Goal: Task Accomplishment & Management: Manage account settings

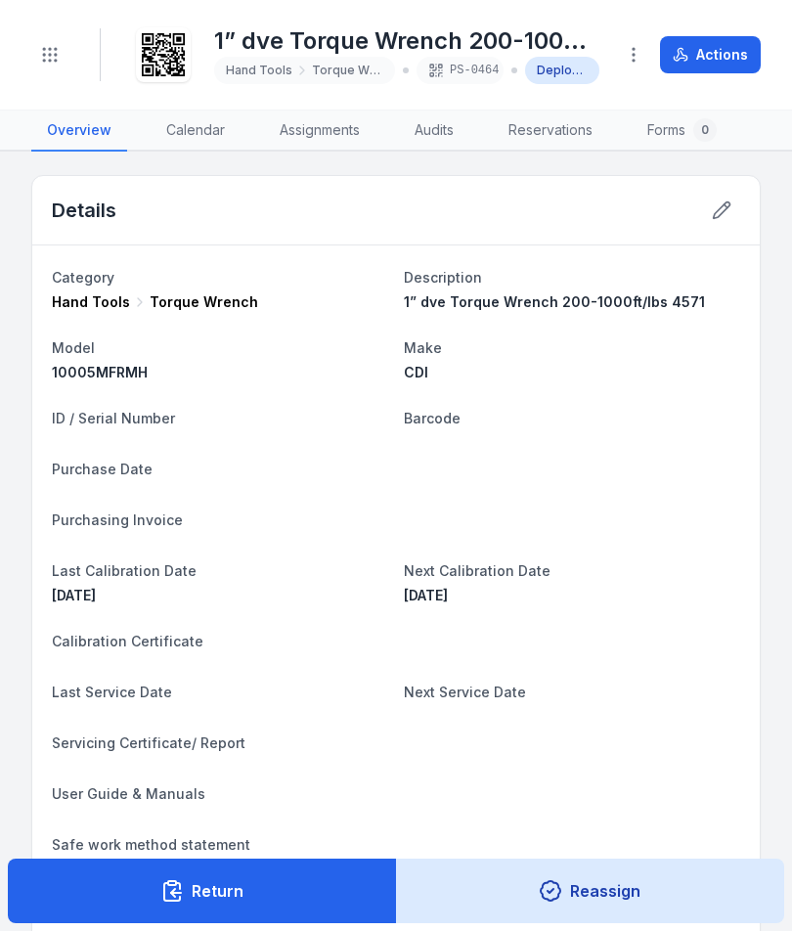
click at [39, 60] on button "Toggle Navigation" at bounding box center [49, 54] width 37 height 37
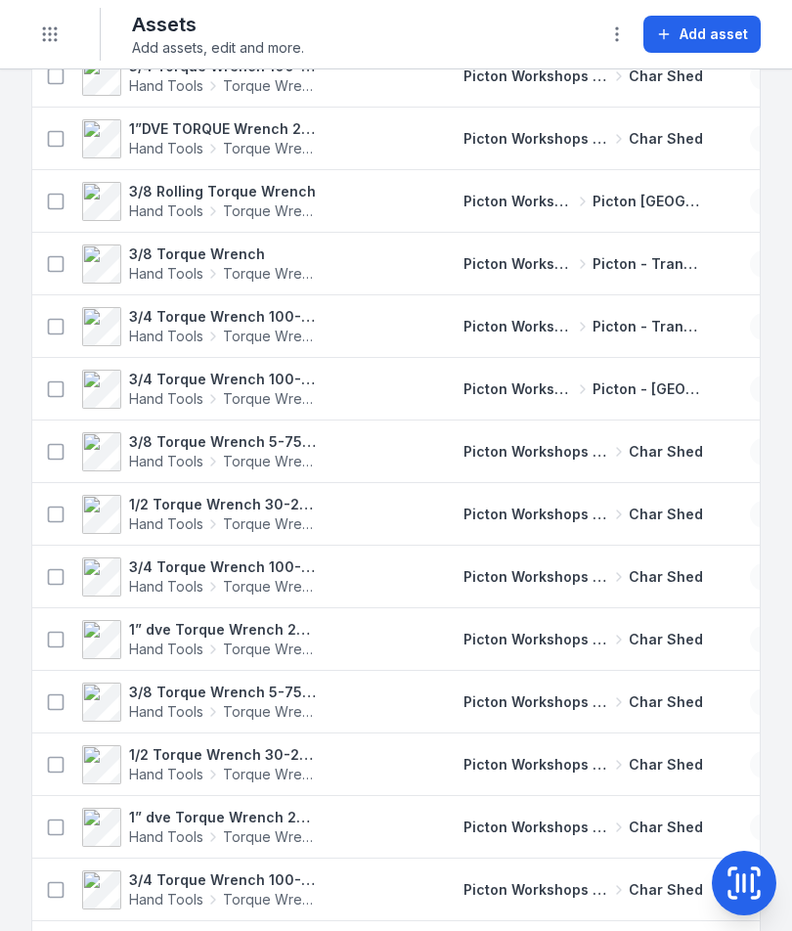
scroll to position [0, 1]
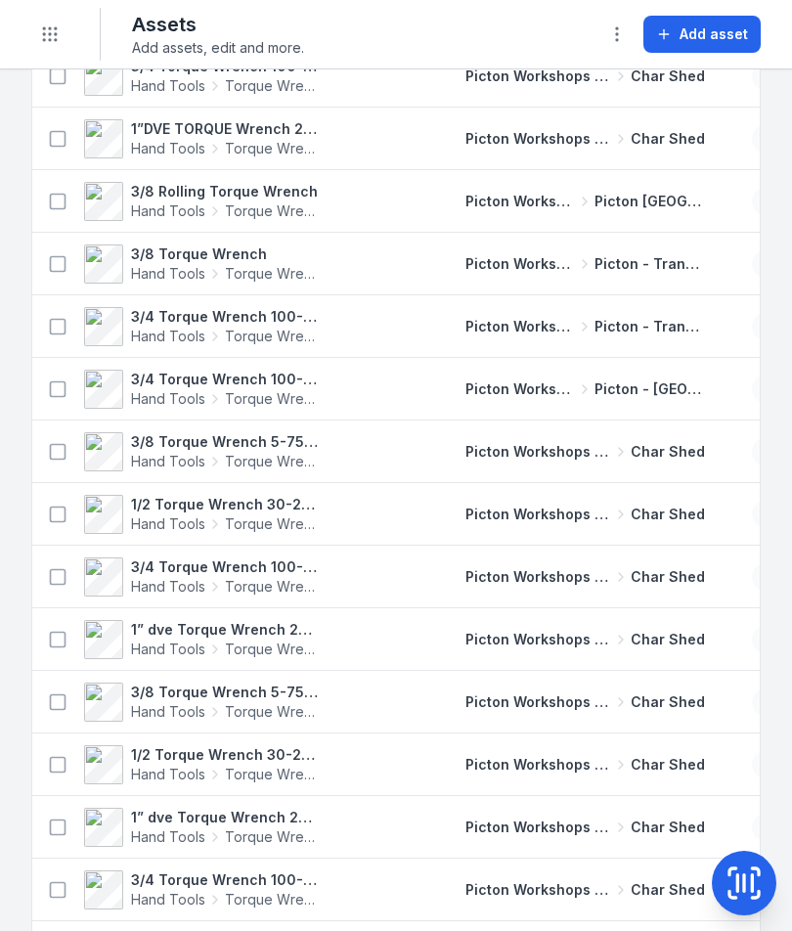
click at [175, 747] on strong "1/2 Torque Wrench 30-250 ft/lbs 4577" at bounding box center [226, 755] width 190 height 20
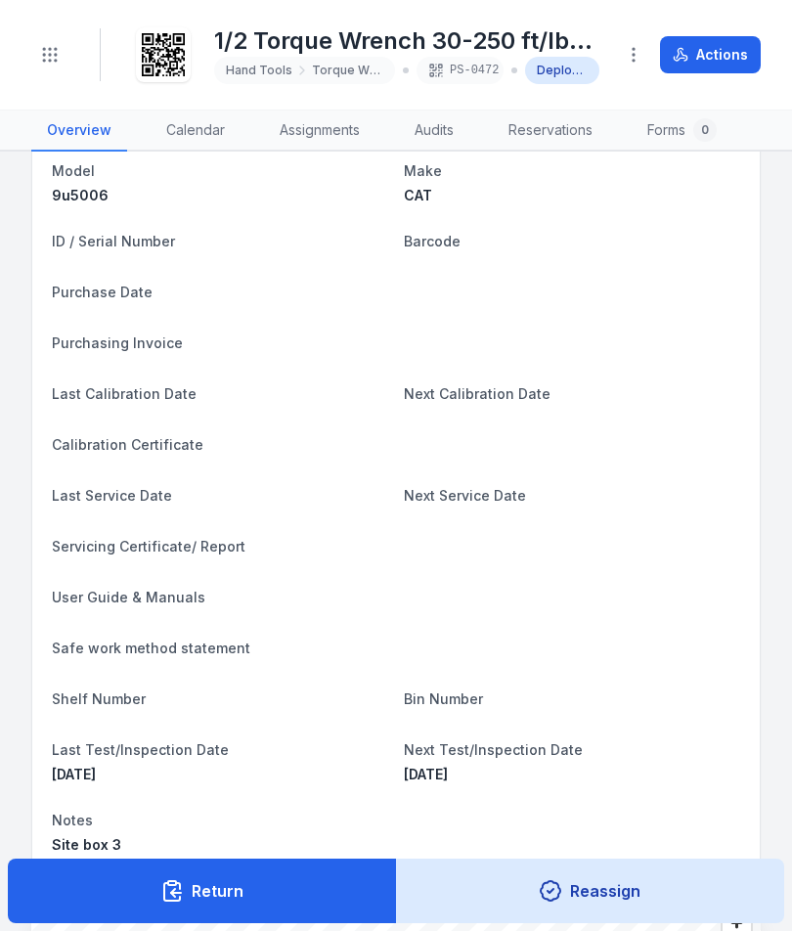
click at [167, 888] on icon at bounding box center [171, 890] width 23 height 23
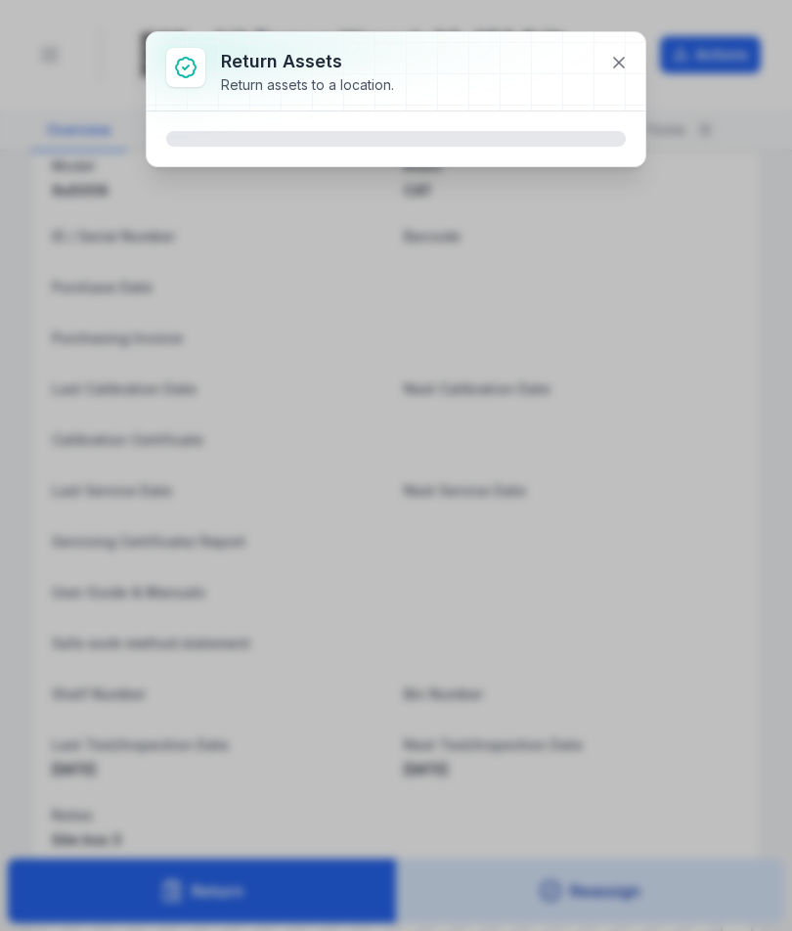
scroll to position [184, 0]
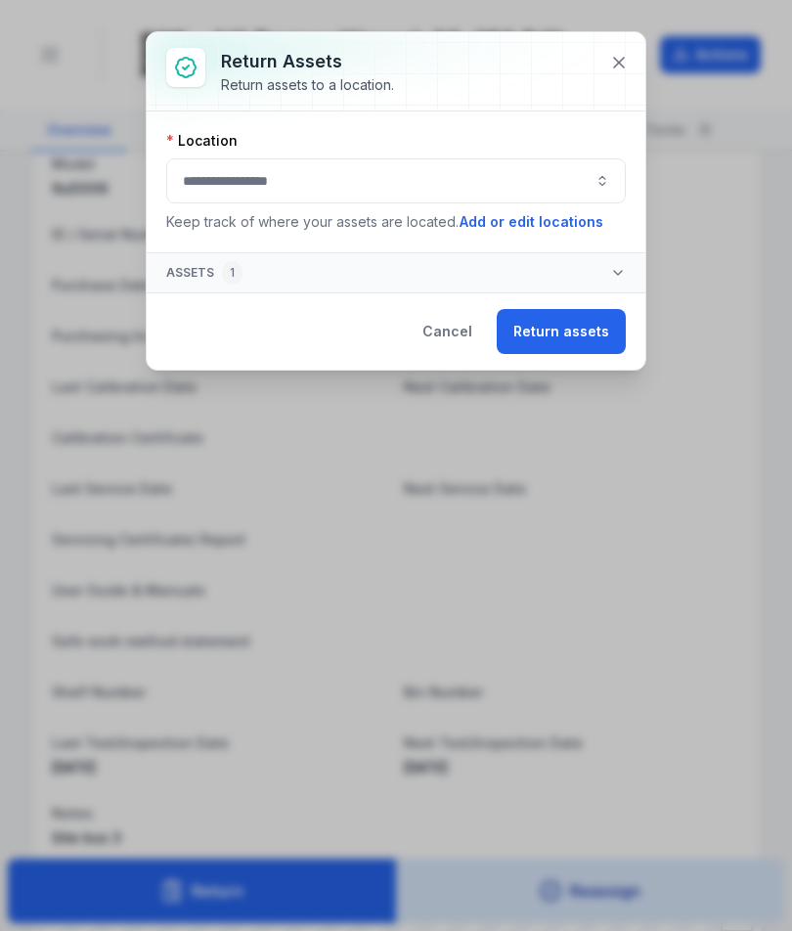
click at [629, 51] on button at bounding box center [618, 62] width 37 height 37
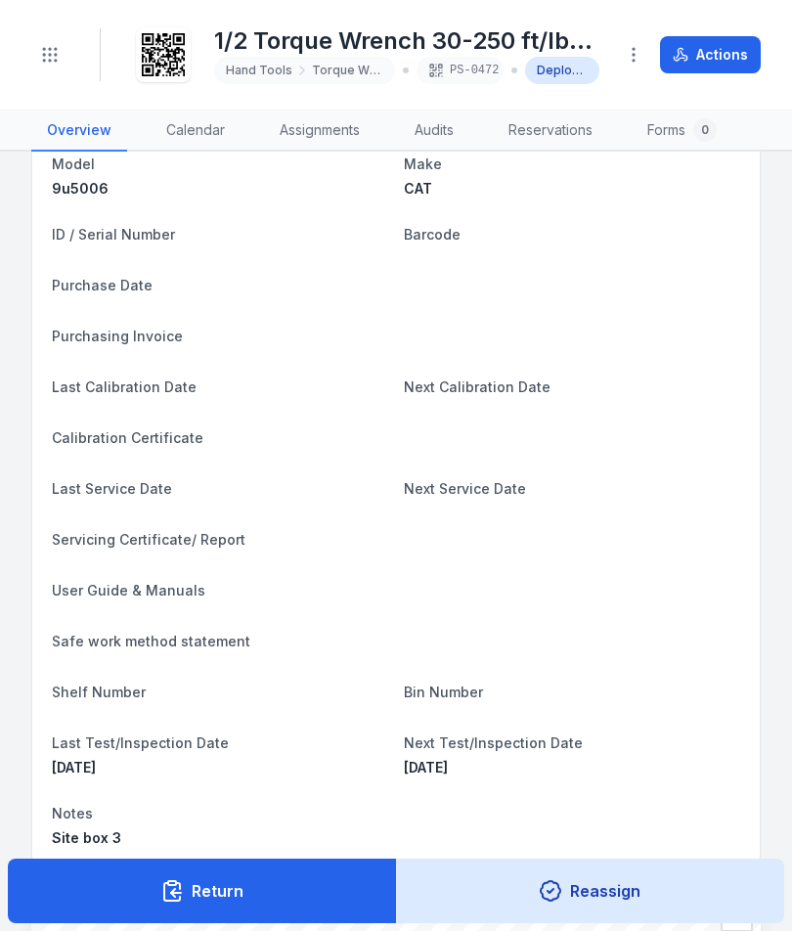
click at [643, 50] on icon "button" at bounding box center [634, 55] width 20 height 20
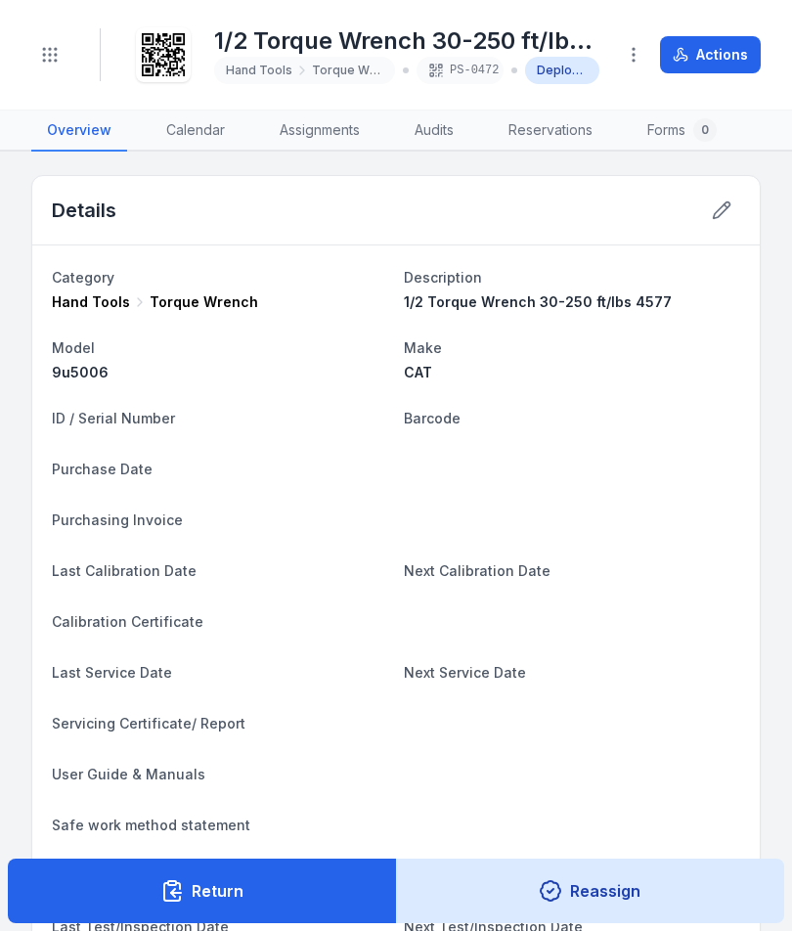
scroll to position [0, 0]
click at [725, 199] on button at bounding box center [721, 210] width 37 height 37
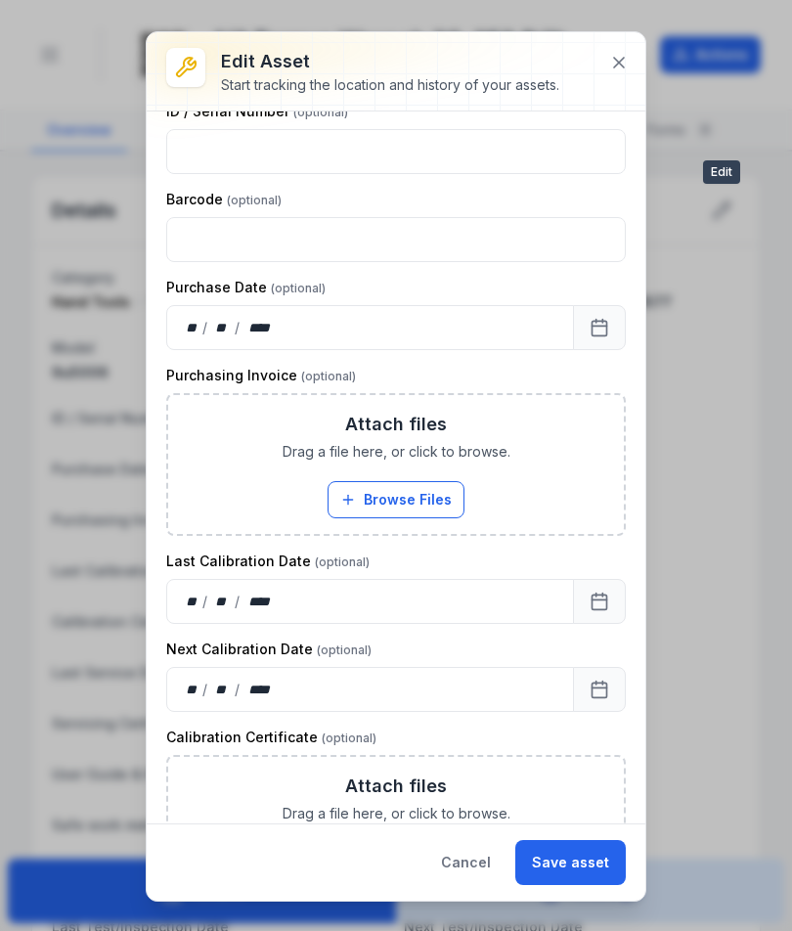
scroll to position [468, 0]
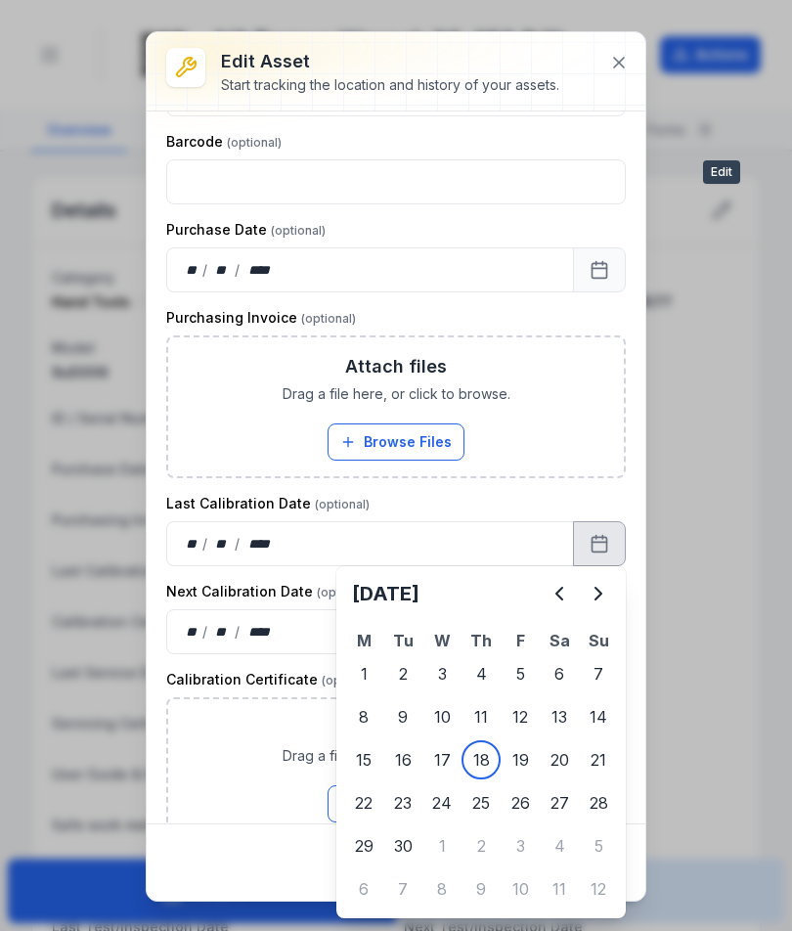
click at [554, 596] on icon "Previous" at bounding box center [558, 593] width 23 height 23
click at [559, 598] on icon "Previous" at bounding box center [558, 593] width 23 height 23
click at [558, 598] on icon "Previous" at bounding box center [558, 593] width 23 height 23
click at [555, 590] on icon "Previous" at bounding box center [558, 593] width 23 height 23
click at [554, 590] on icon "Previous" at bounding box center [558, 593] width 23 height 23
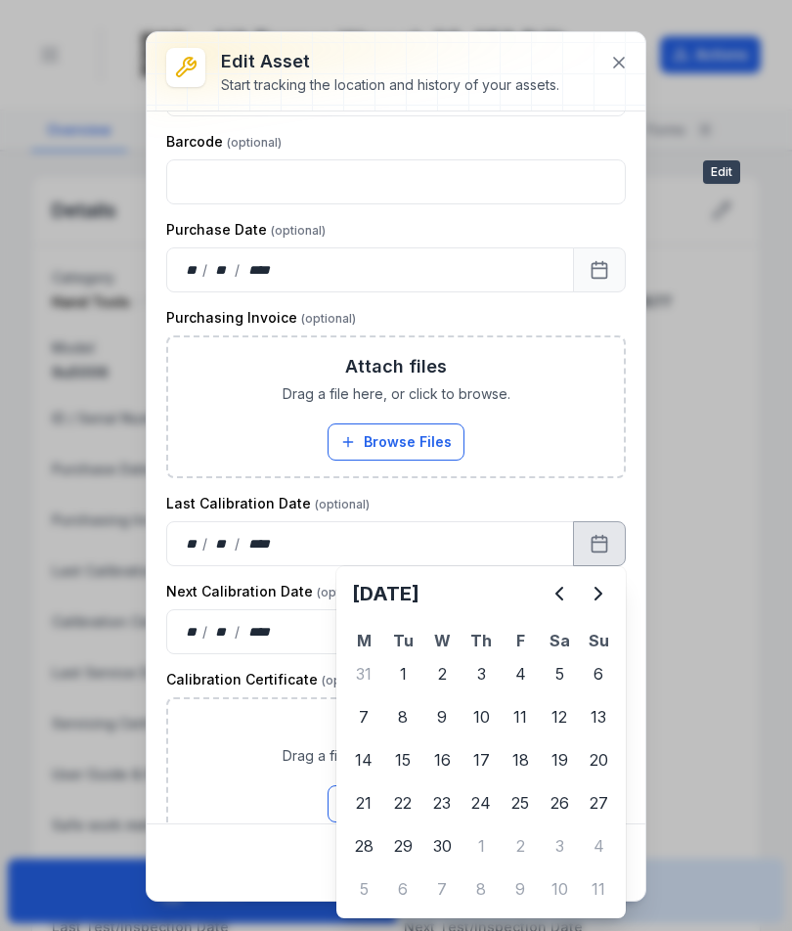
click at [552, 589] on icon "Previous" at bounding box center [558, 593] width 23 height 23
click at [372, 794] on button "Browse Files" at bounding box center [395, 803] width 137 height 37
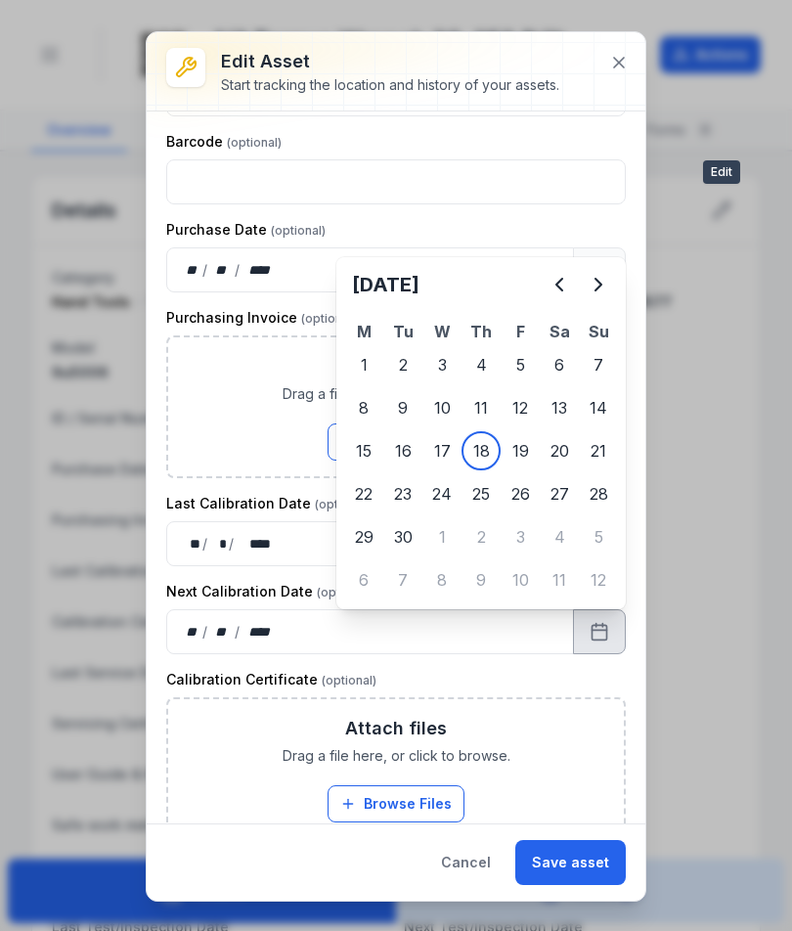
click at [442, 459] on button "Browse Files" at bounding box center [395, 441] width 137 height 37
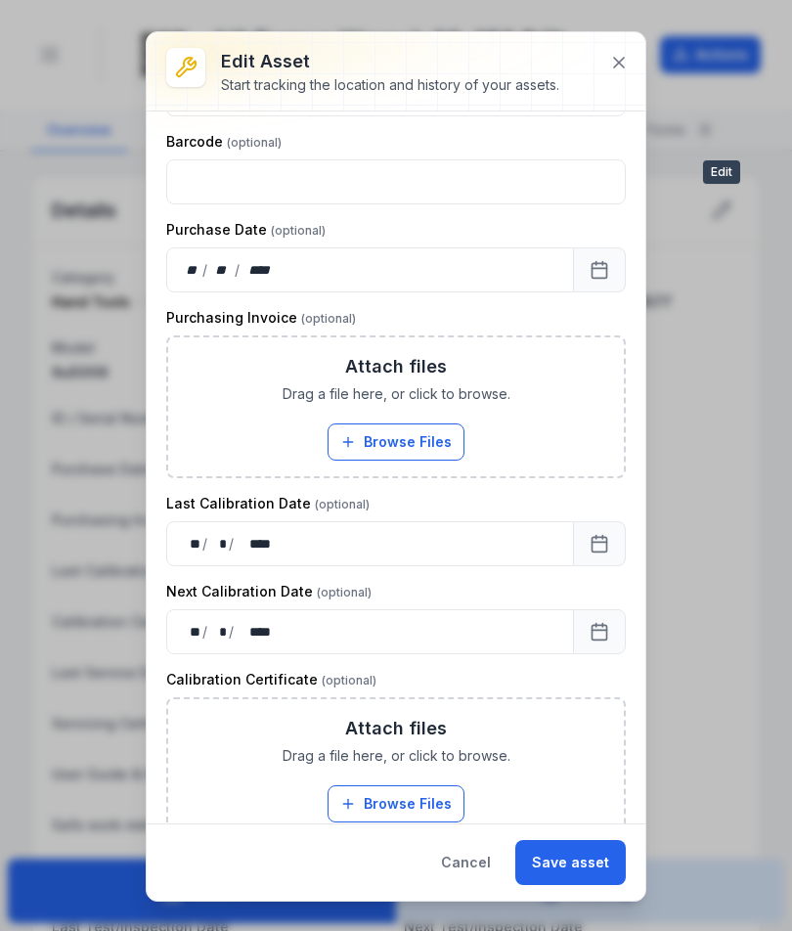
click at [597, 859] on button "Save asset" at bounding box center [570, 862] width 110 height 45
